Goal: Entertainment & Leisure: Consume media (video, audio)

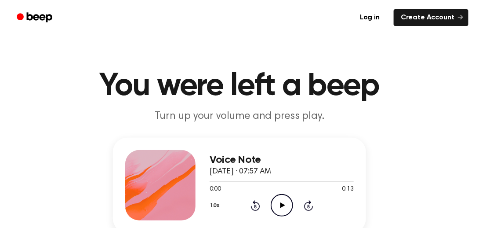
click at [285, 207] on icon "Play Audio" at bounding box center [282, 205] width 22 height 22
click at [285, 207] on icon "Pause Audio" at bounding box center [282, 205] width 22 height 22
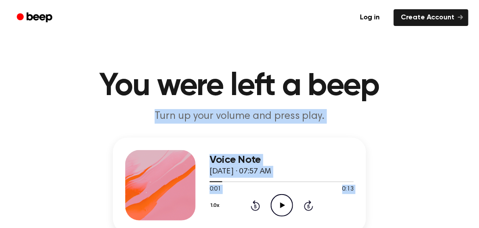
drag, startPoint x: 285, startPoint y: 207, endPoint x: 422, endPoint y: -53, distance: 293.9
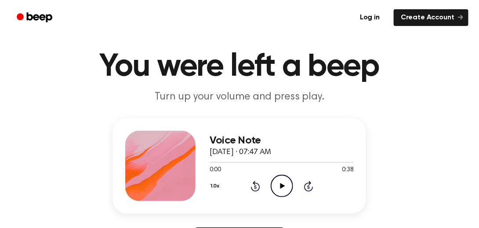
scroll to position [23, 0]
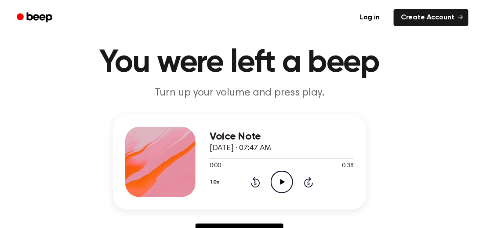
click at [283, 181] on icon at bounding box center [282, 182] width 5 height 6
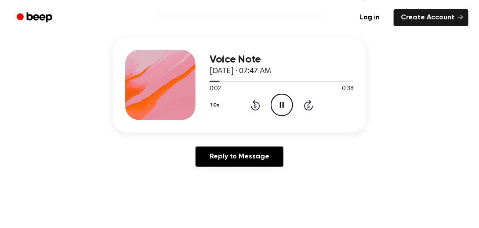
scroll to position [98, 0]
